Goal: Browse casually

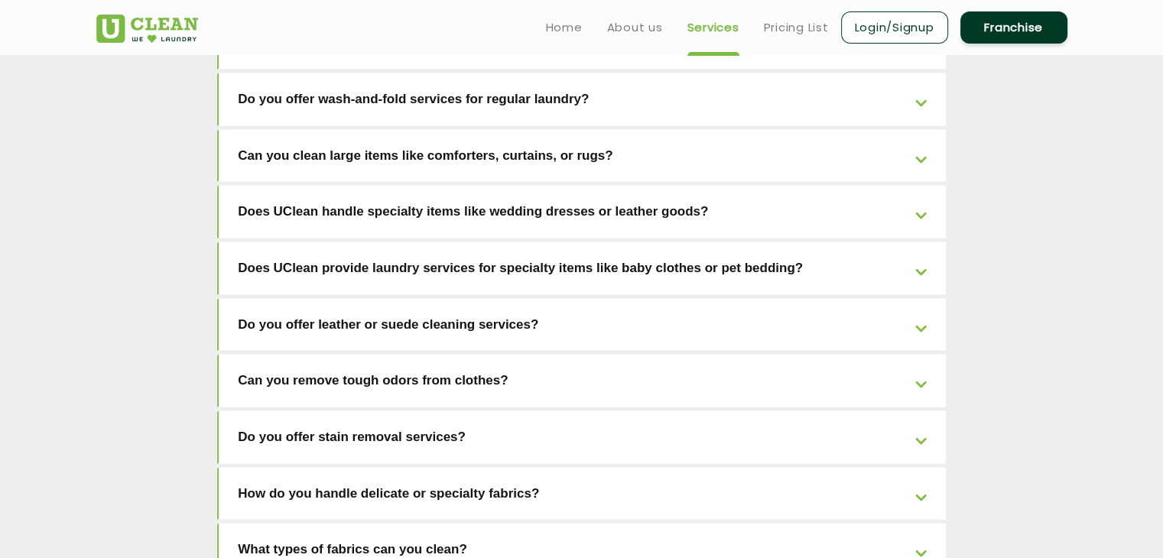
scroll to position [2799, 0]
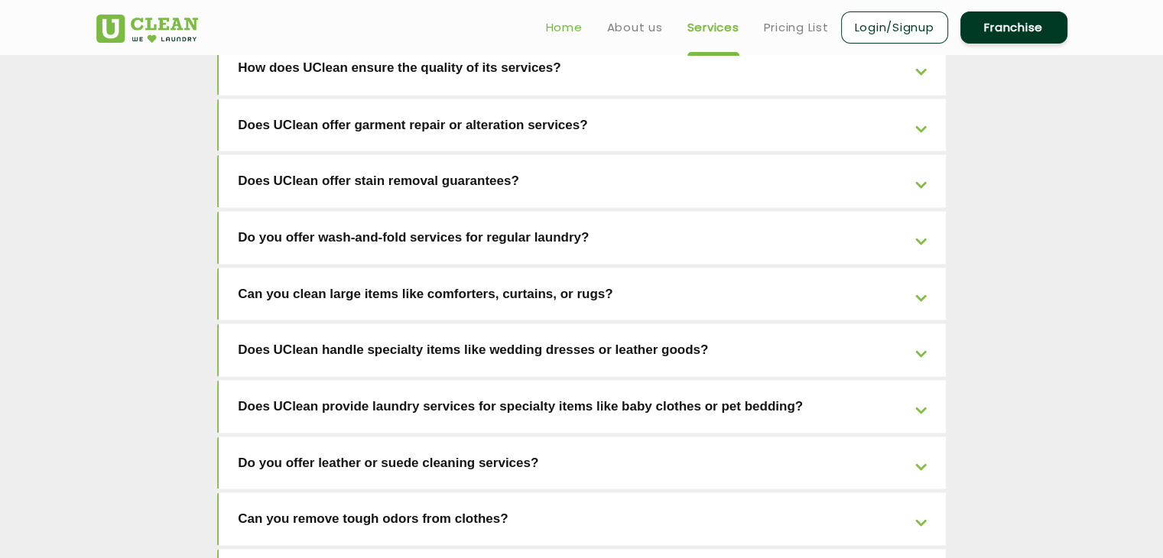
click at [548, 30] on link "Home" at bounding box center [564, 27] width 37 height 18
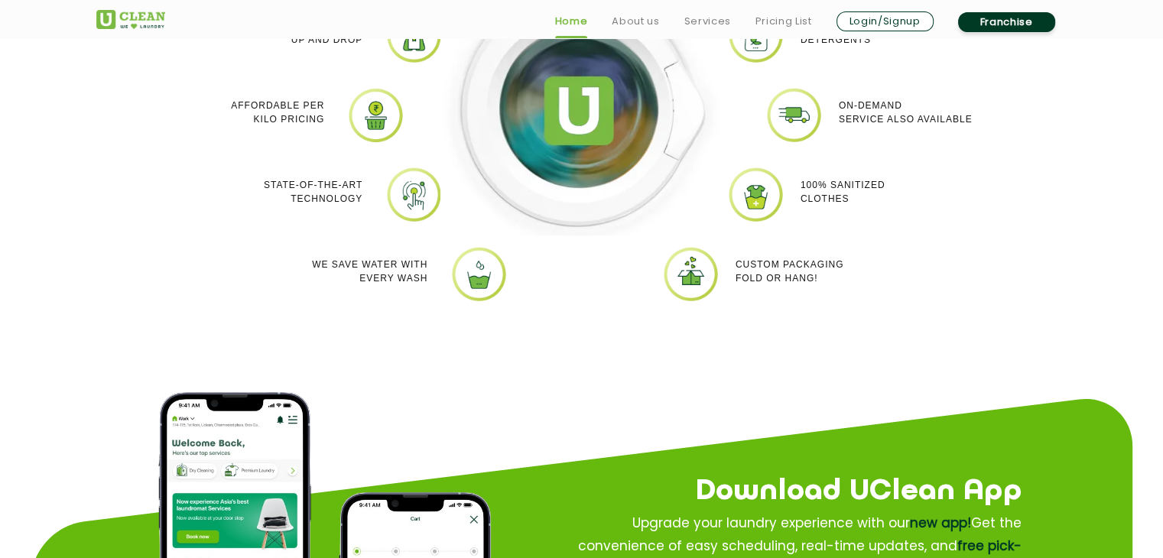
scroll to position [1606, 0]
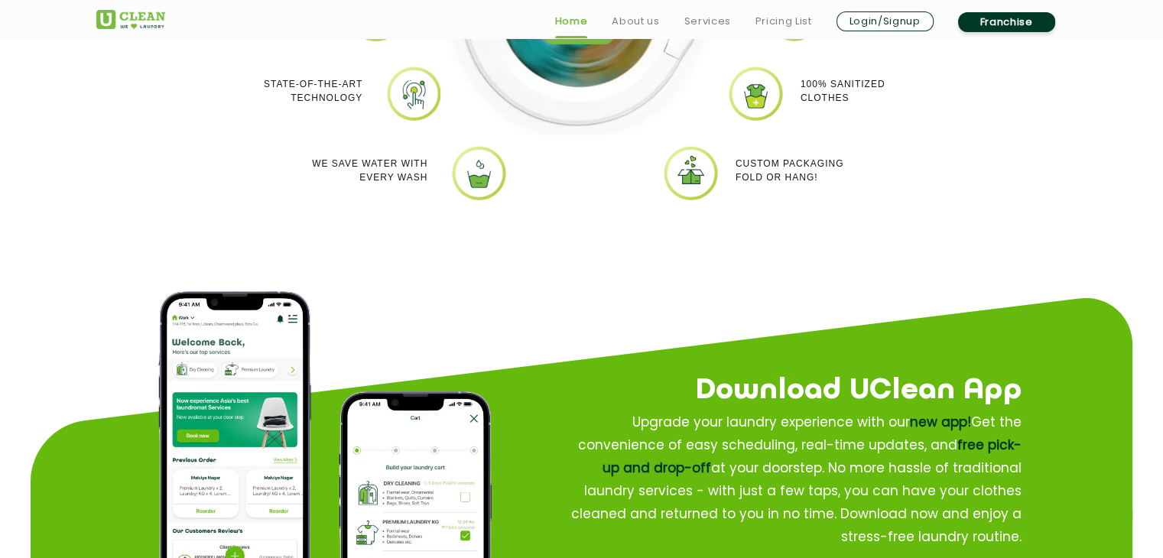
click at [777, 161] on p "Custom packaging Fold or Hang!" at bounding box center [790, 171] width 109 height 28
click at [695, 183] on img at bounding box center [690, 173] width 57 height 57
click at [751, 167] on p "Custom packaging Fold or Hang!" at bounding box center [790, 171] width 109 height 28
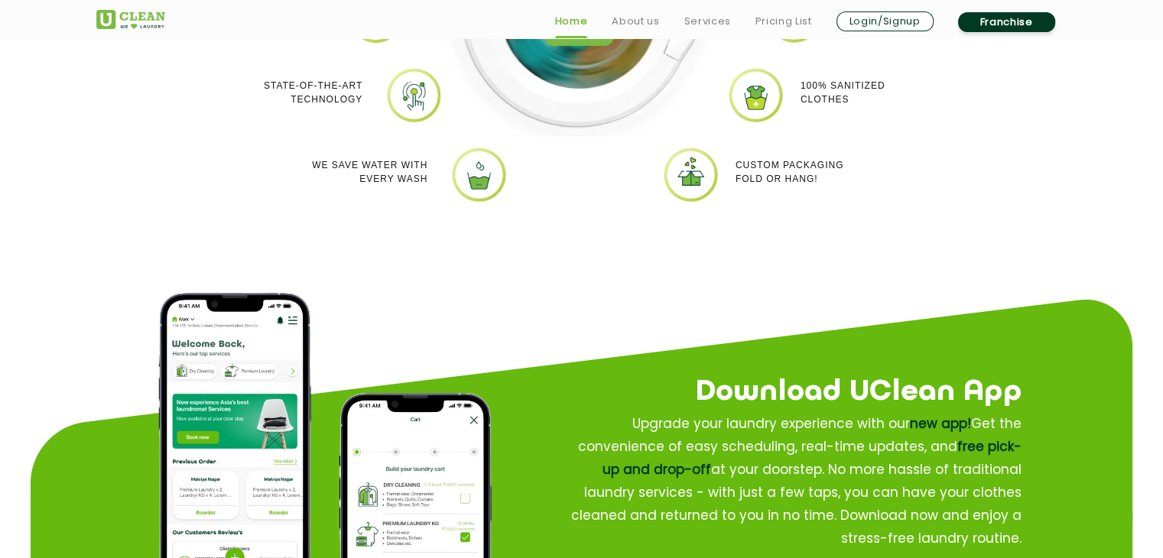
scroll to position [1453, 0]
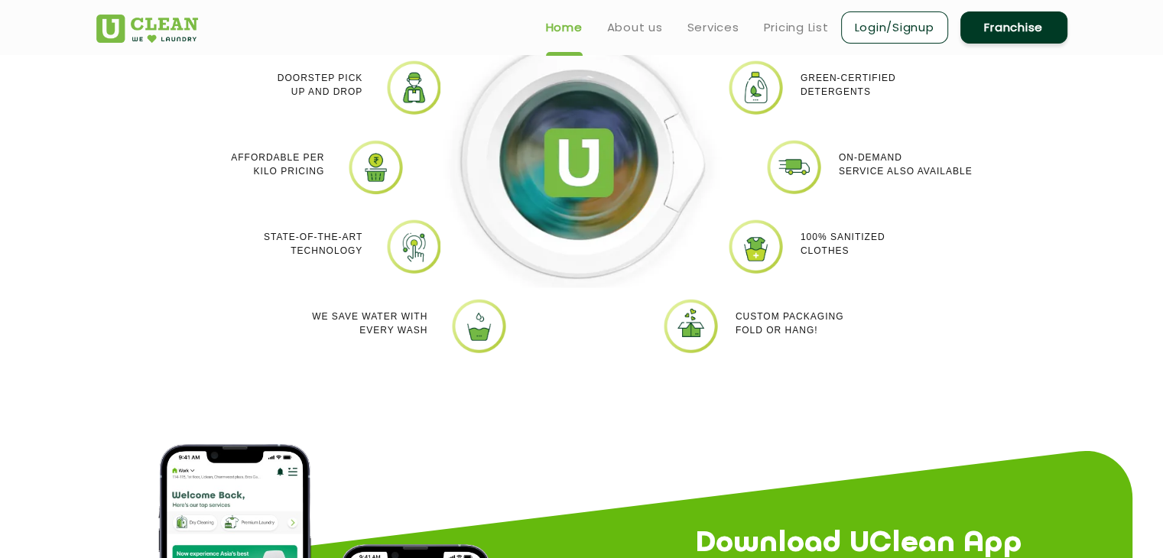
click at [366, 169] on img at bounding box center [375, 166] width 57 height 57
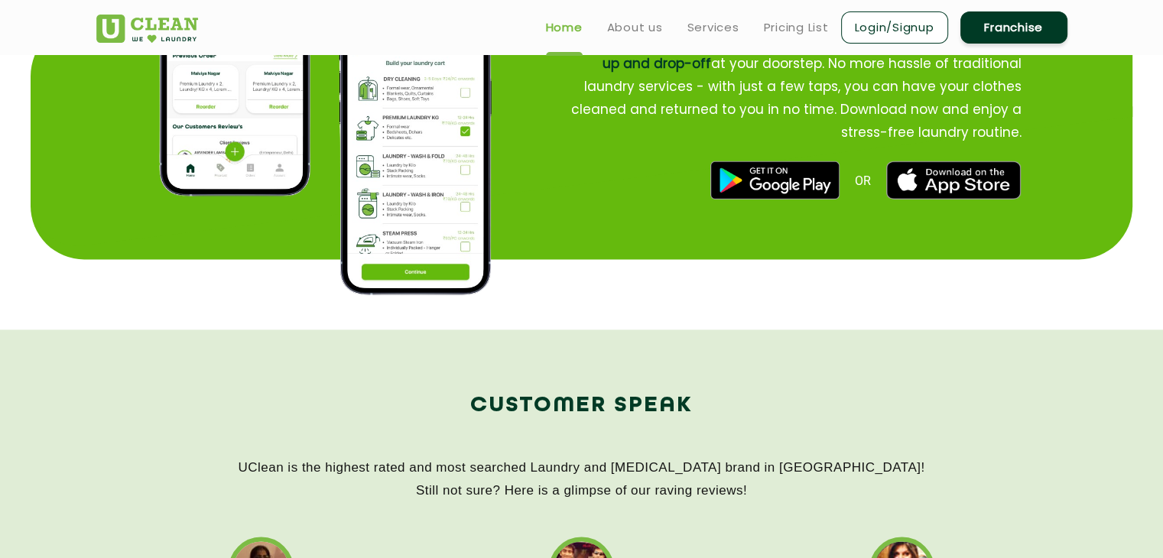
scroll to position [1912, 0]
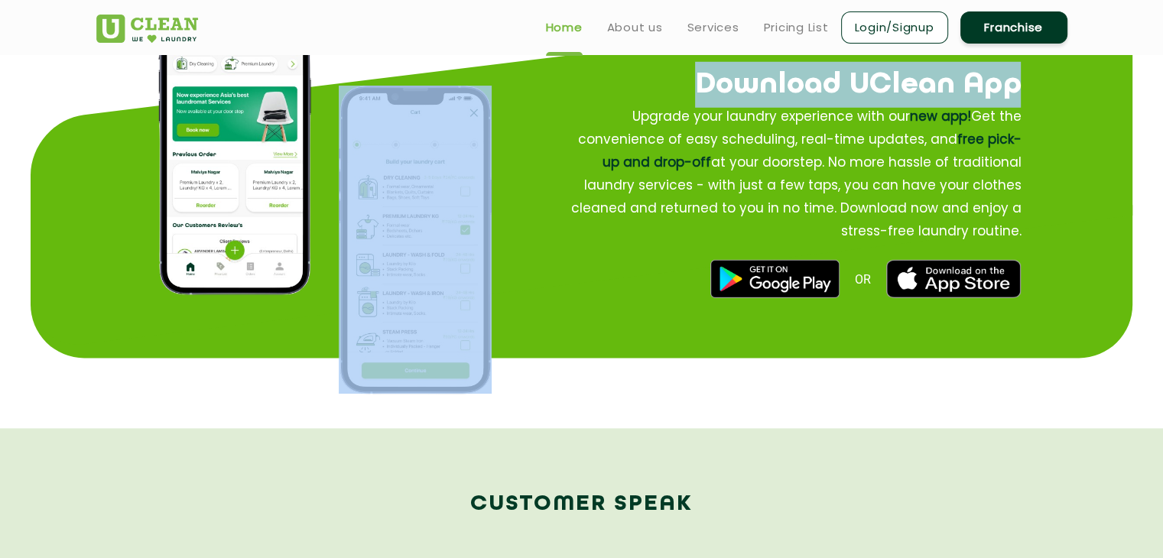
drag, startPoint x: 668, startPoint y: 252, endPoint x: 452, endPoint y: 263, distance: 216.0
click at [453, 263] on div "Download UClean App Download UClean App Upgrade your laundry experience with ou…" at bounding box center [582, 186] width 994 height 389
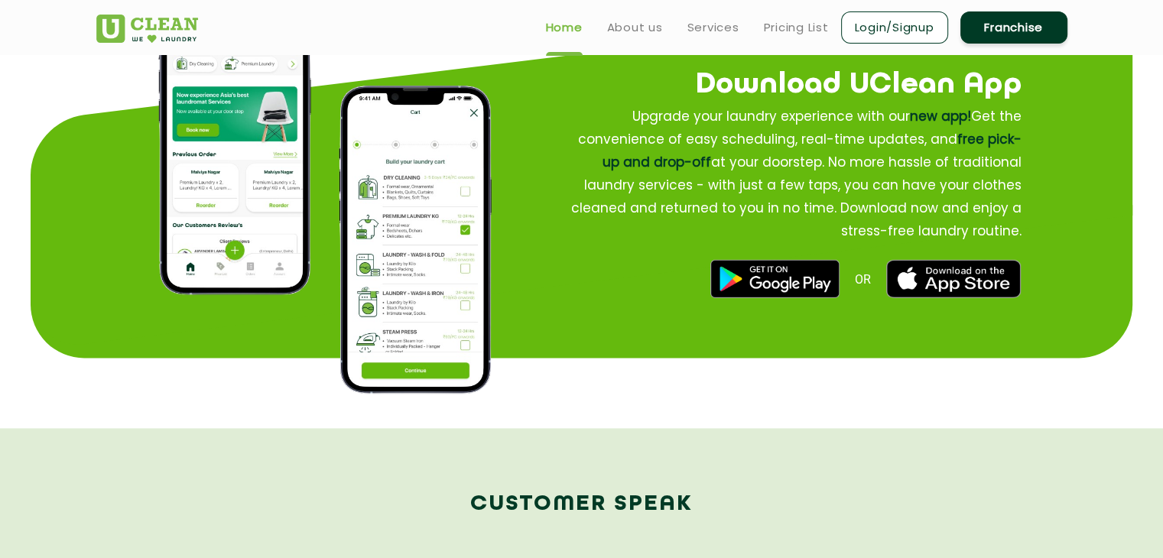
click at [699, 272] on div "OR" at bounding box center [765, 279] width 511 height 38
drag, startPoint x: 600, startPoint y: 275, endPoint x: 490, endPoint y: 243, distance: 114.7
click at [490, 243] on img at bounding box center [415, 240] width 153 height 308
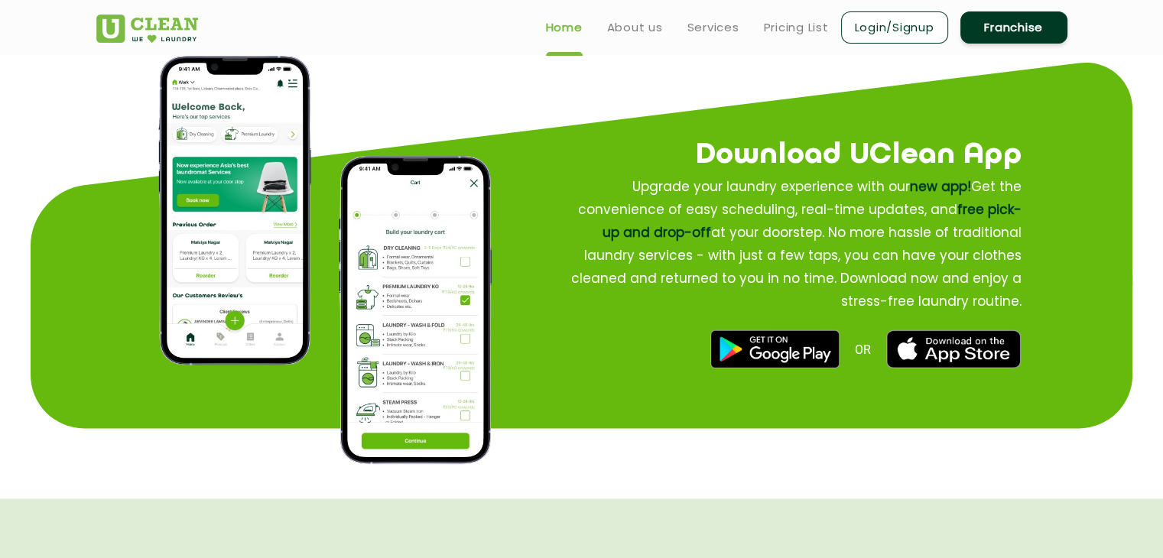
scroll to position [1759, 0]
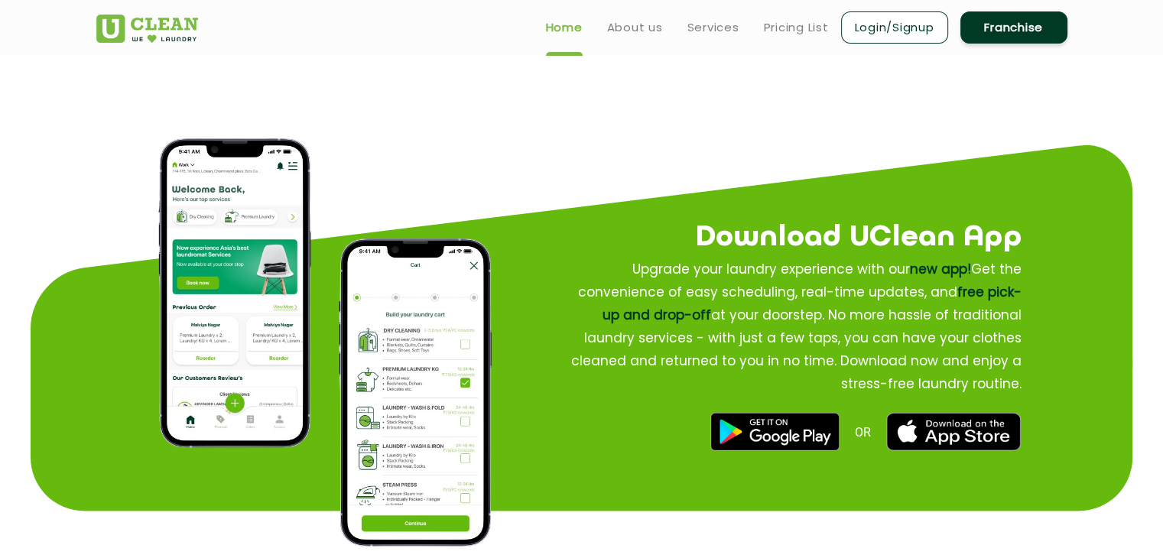
click at [568, 200] on app-why-us "Why Uclean? Quick Service Doorstep Pick up and Drop Affordable per kilo pricing…" at bounding box center [581, 52] width 1163 height 1058
drag, startPoint x: 743, startPoint y: 155, endPoint x: 609, endPoint y: 223, distance: 150.5
click at [609, 223] on h2 "Download UClean App" at bounding box center [765, 238] width 511 height 46
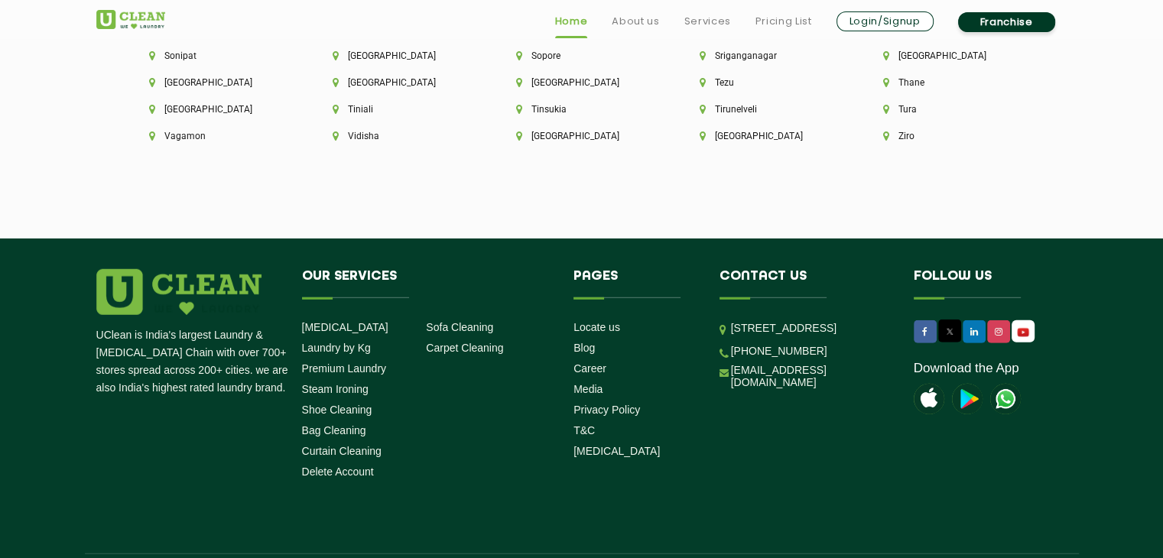
scroll to position [4382, 0]
